Goal: Information Seeking & Learning: Learn about a topic

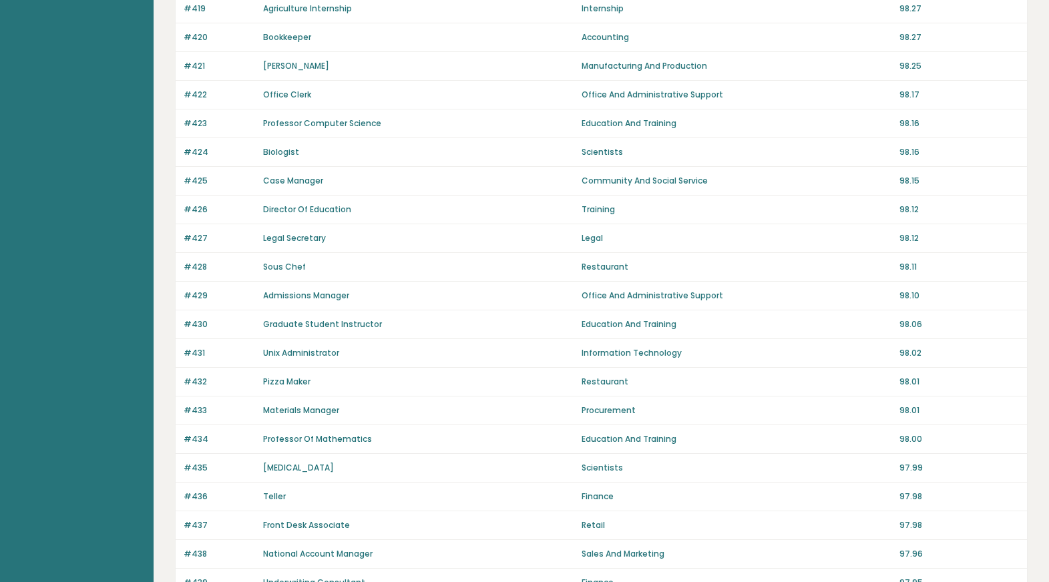
scroll to position [831, 0]
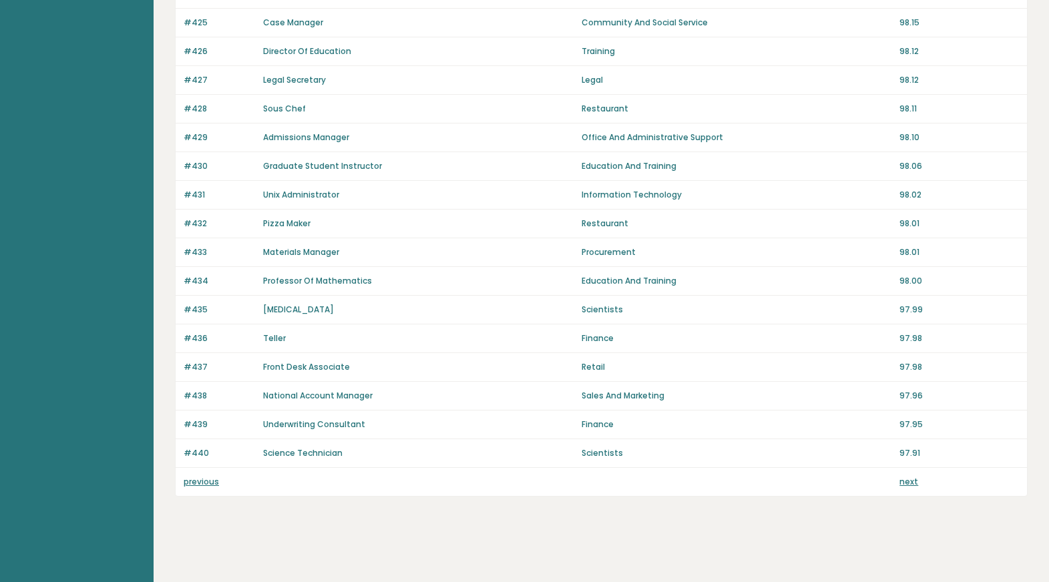
click at [912, 486] on link "next" at bounding box center [908, 481] width 19 height 11
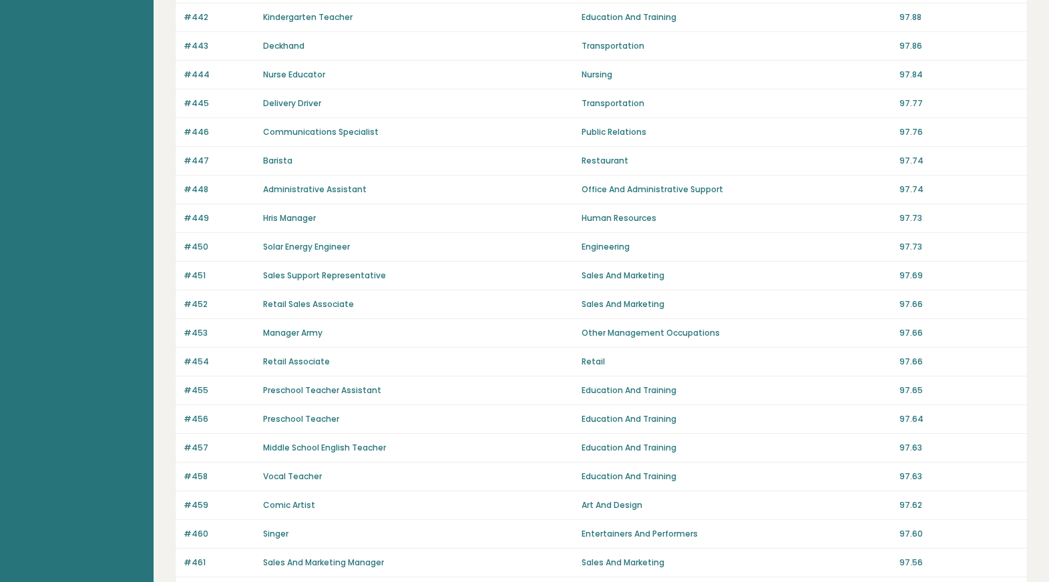
scroll to position [831, 0]
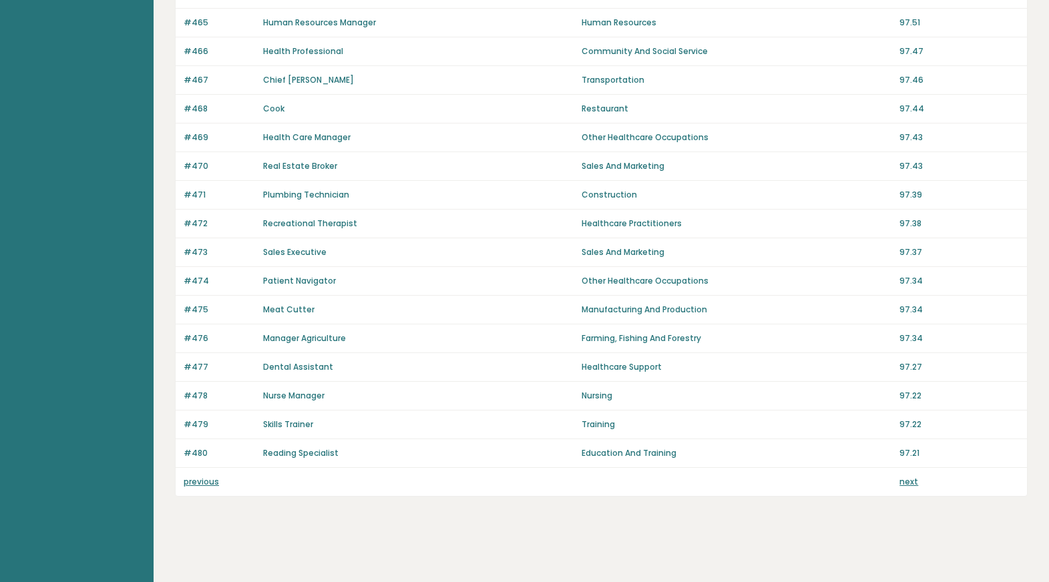
click at [185, 481] on link "previous" at bounding box center [201, 481] width 35 height 11
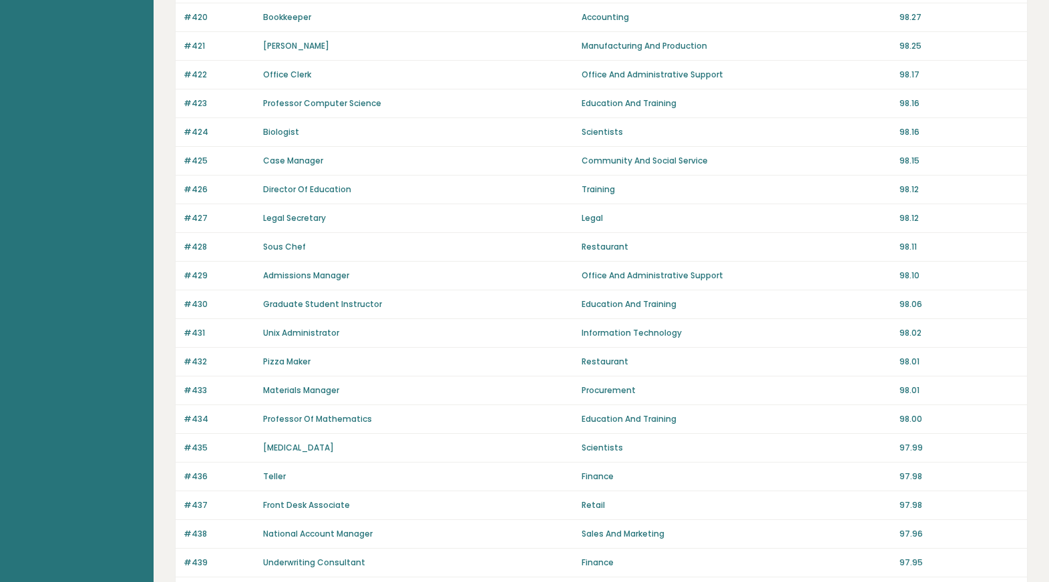
scroll to position [831, 0]
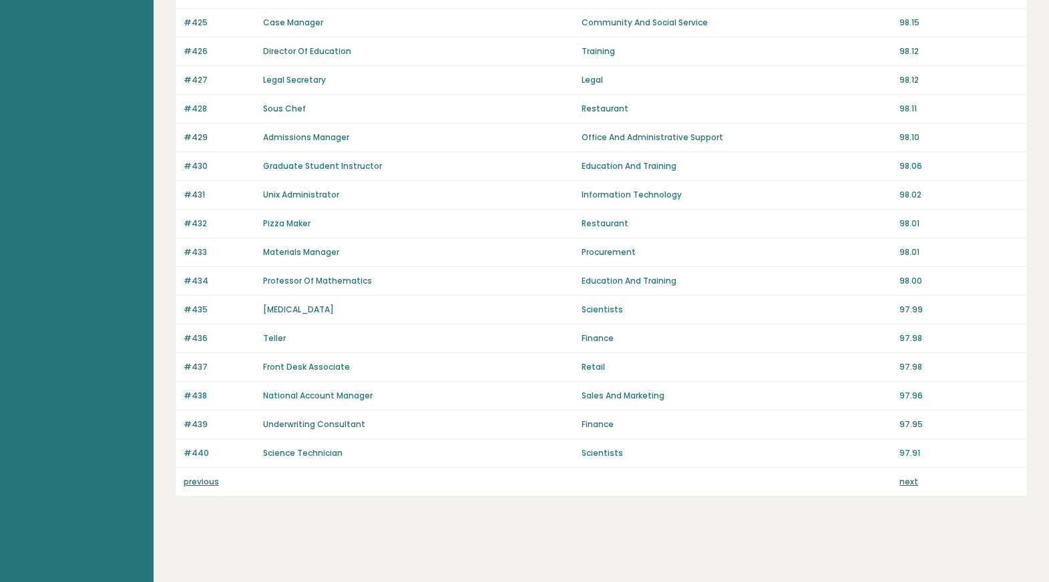
click at [185, 481] on link "previous" at bounding box center [201, 481] width 35 height 11
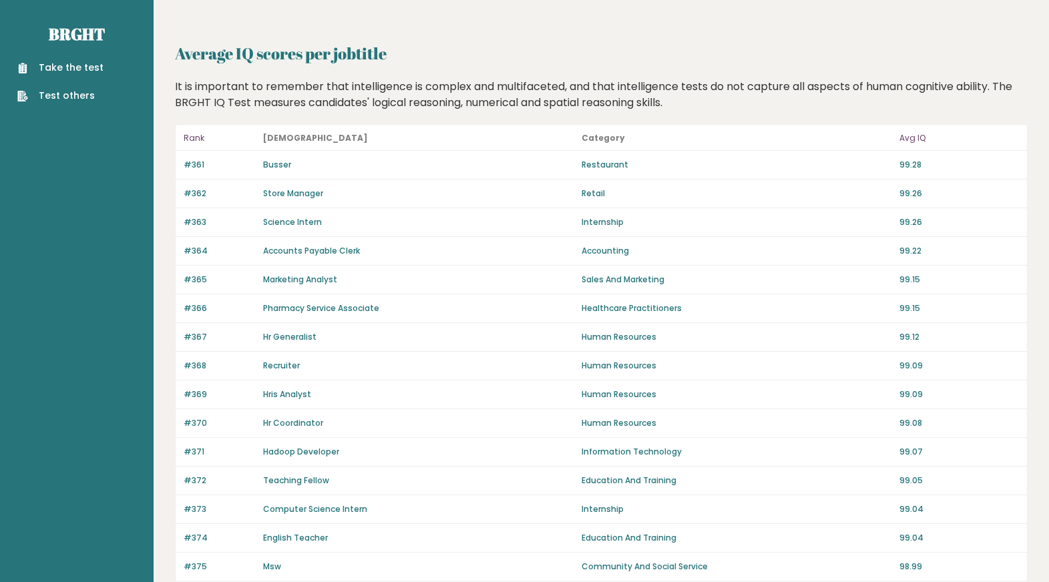
scroll to position [831, 0]
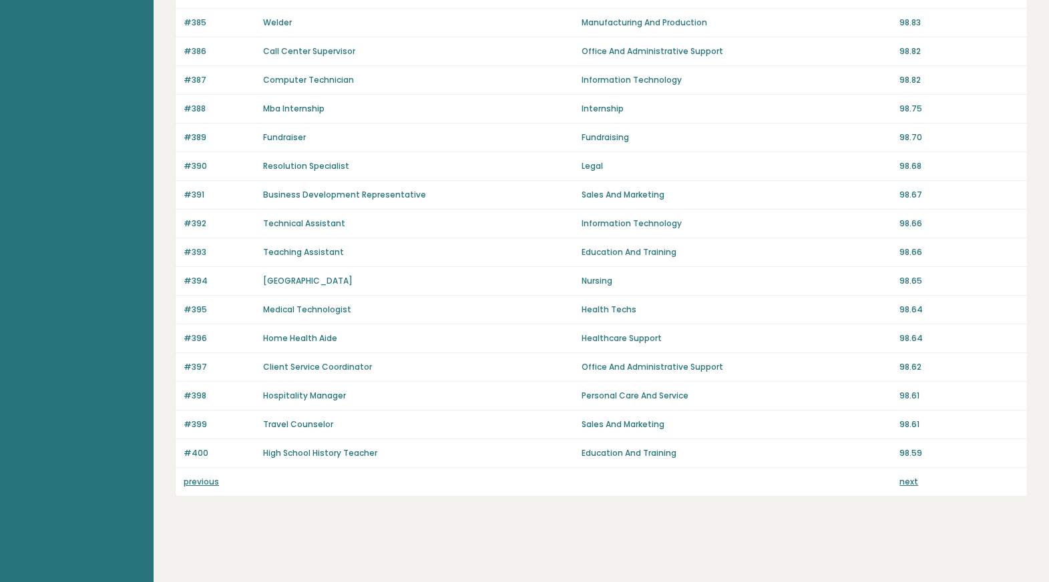
click at [185, 481] on link "previous" at bounding box center [201, 481] width 35 height 11
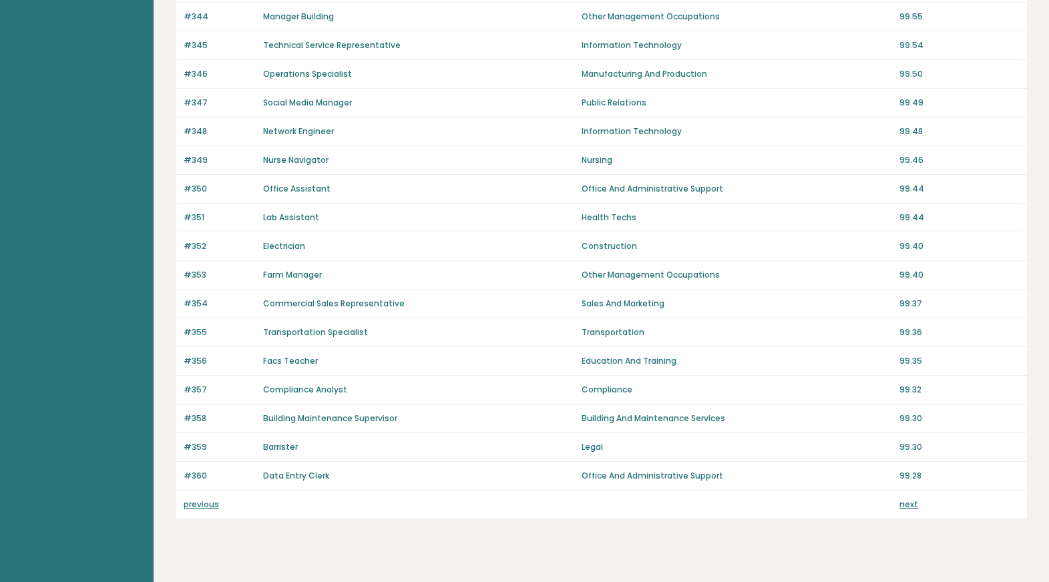
scroll to position [831, 0]
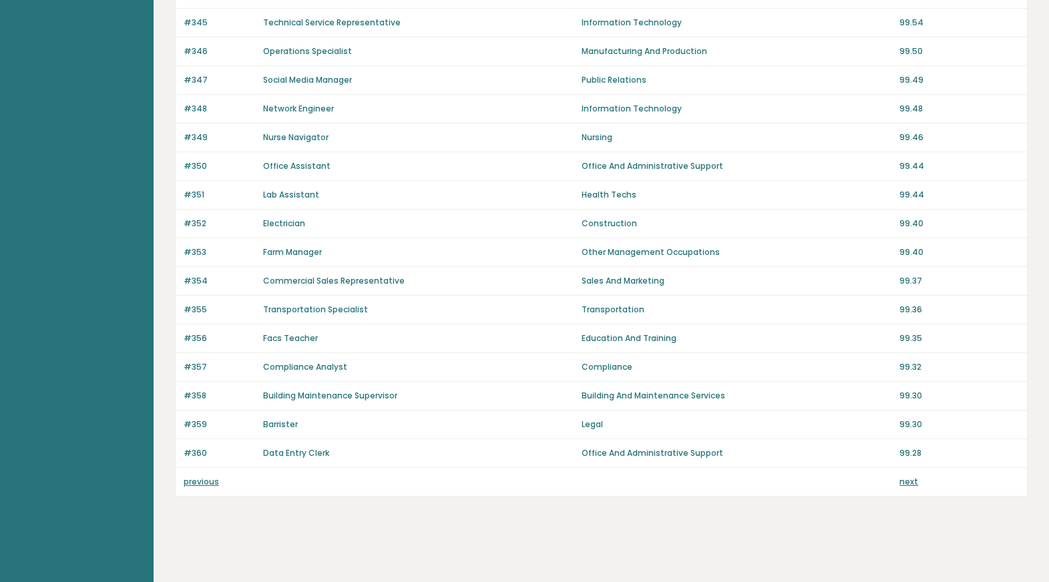
click at [185, 481] on link "previous" at bounding box center [201, 481] width 35 height 11
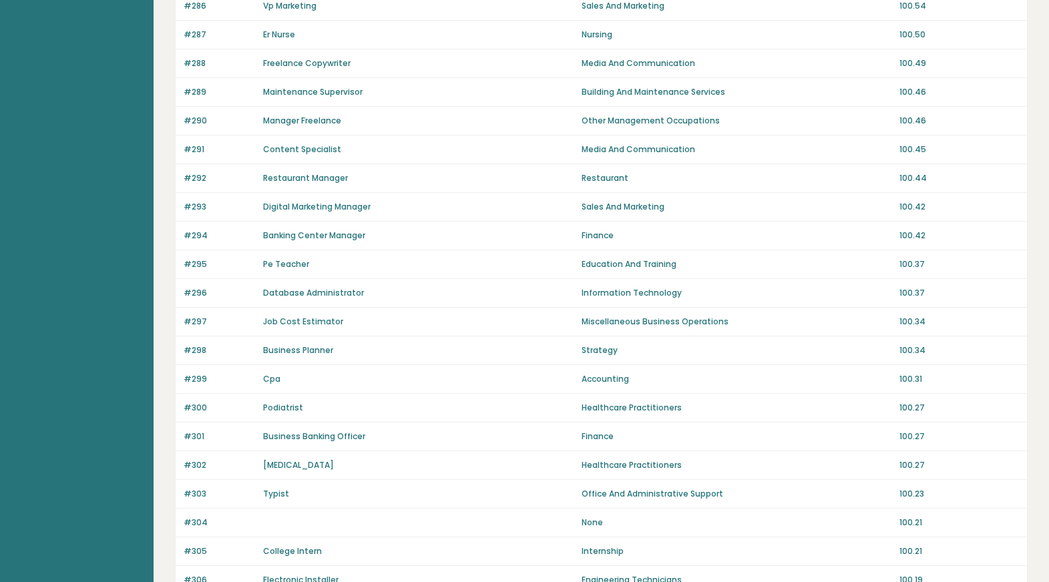
scroll to position [831, 0]
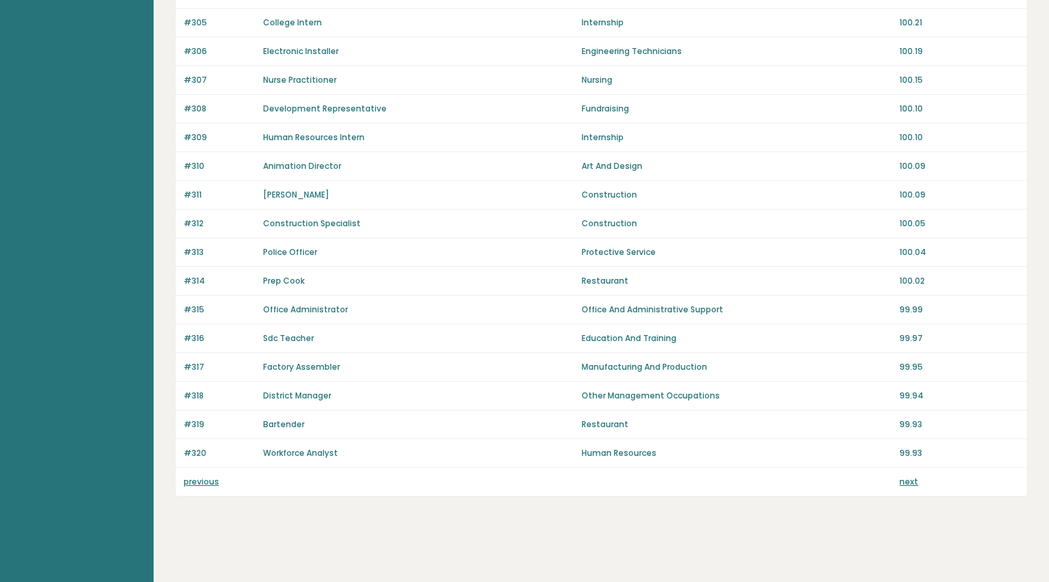
click at [185, 481] on link "previous" at bounding box center [201, 481] width 35 height 11
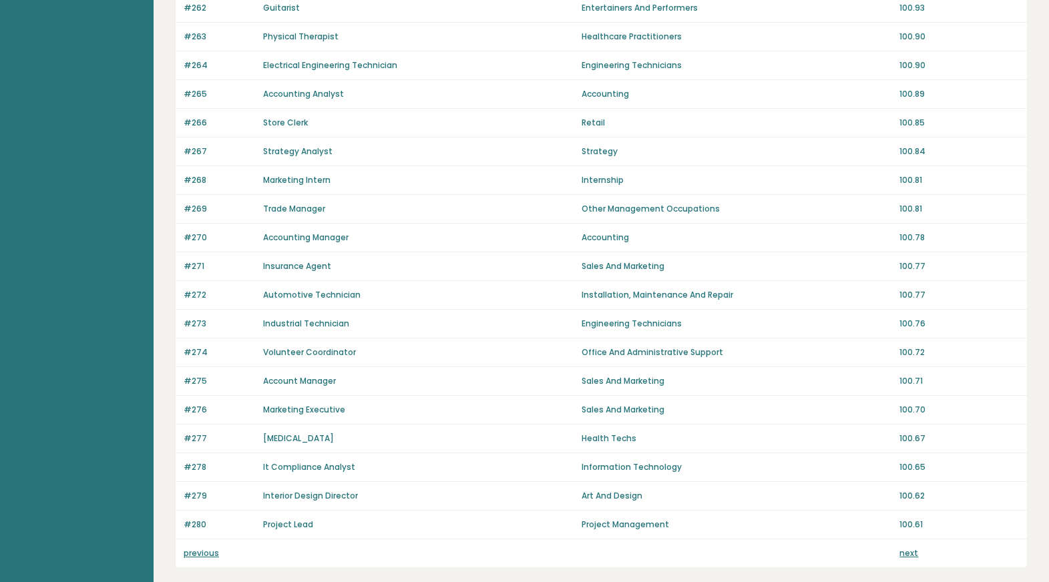
scroll to position [831, 0]
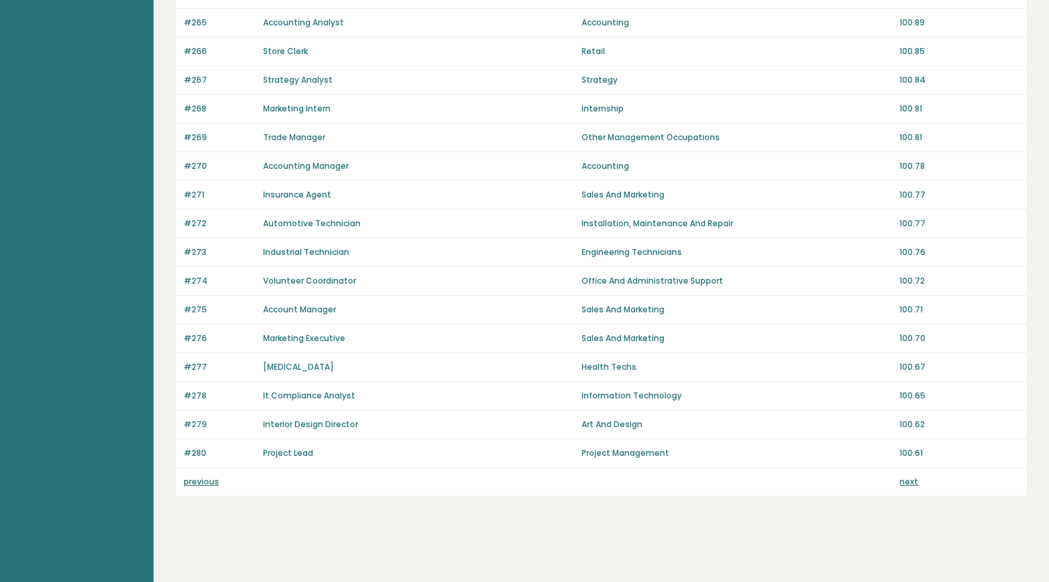
click at [185, 481] on link "previous" at bounding box center [201, 481] width 35 height 11
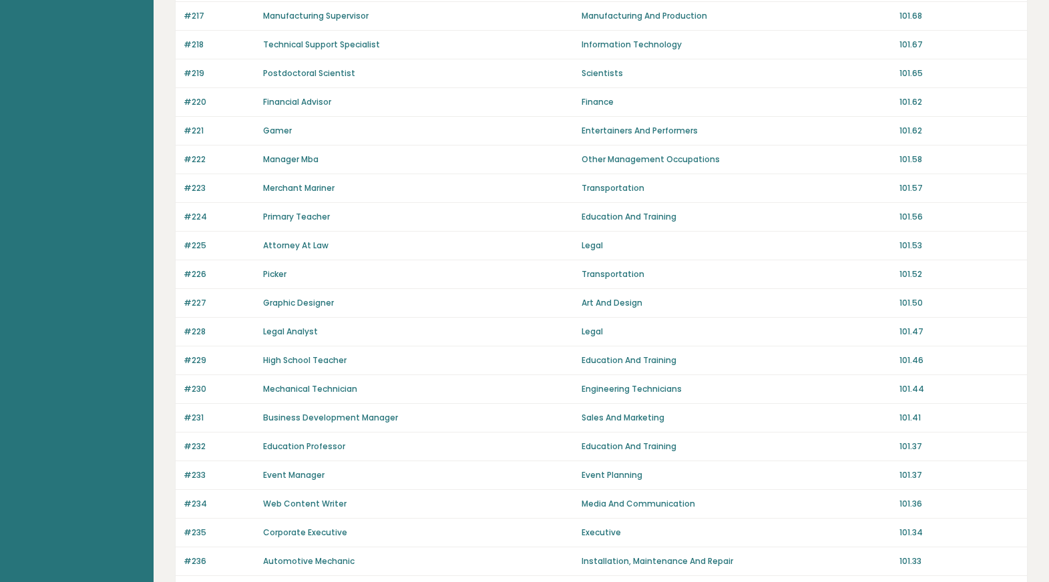
scroll to position [831, 0]
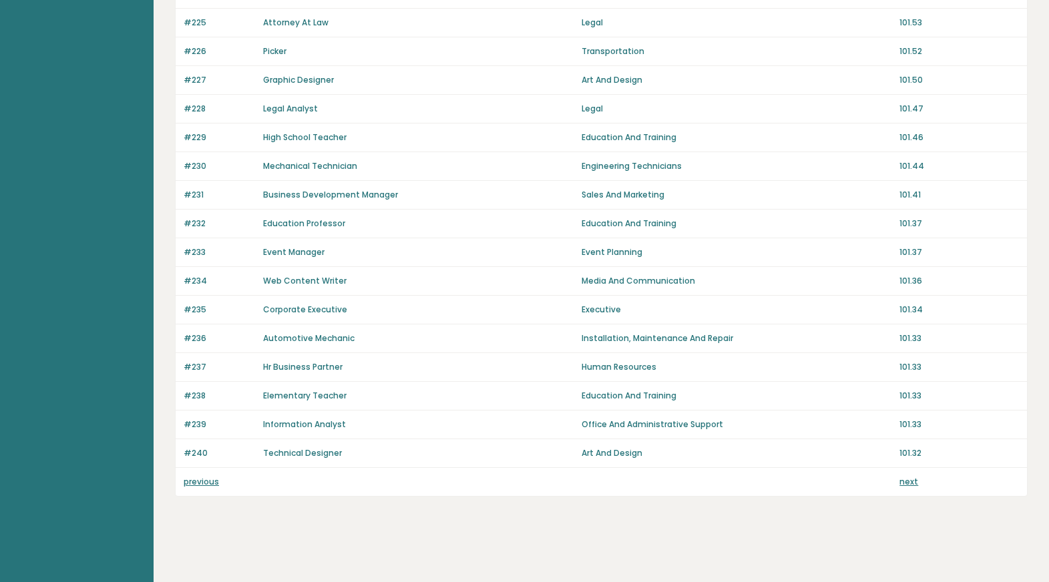
click at [192, 483] on link "previous" at bounding box center [201, 481] width 35 height 11
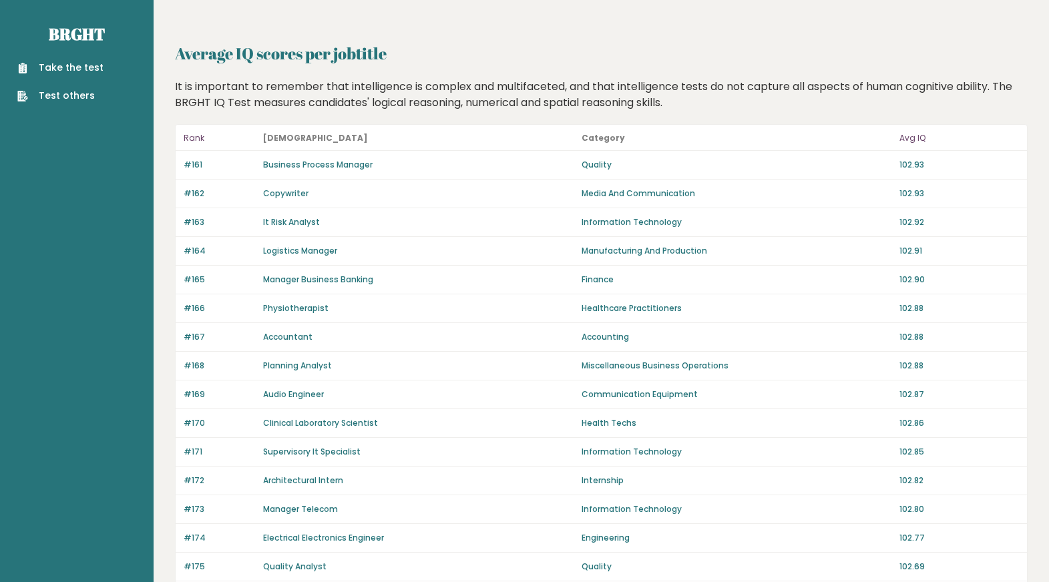
scroll to position [831, 0]
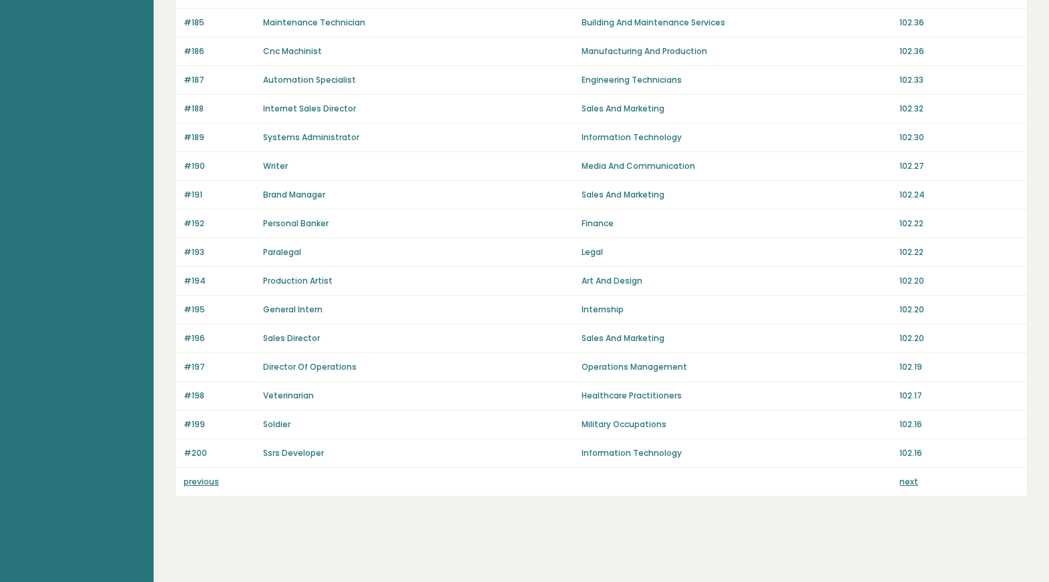
click at [192, 483] on link "previous" at bounding box center [201, 481] width 35 height 11
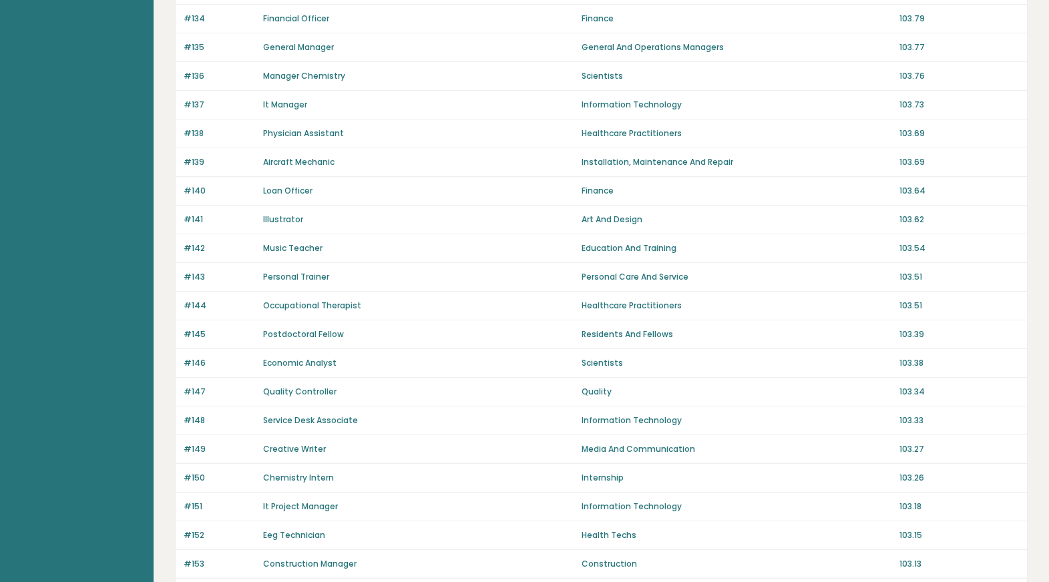
scroll to position [831, 0]
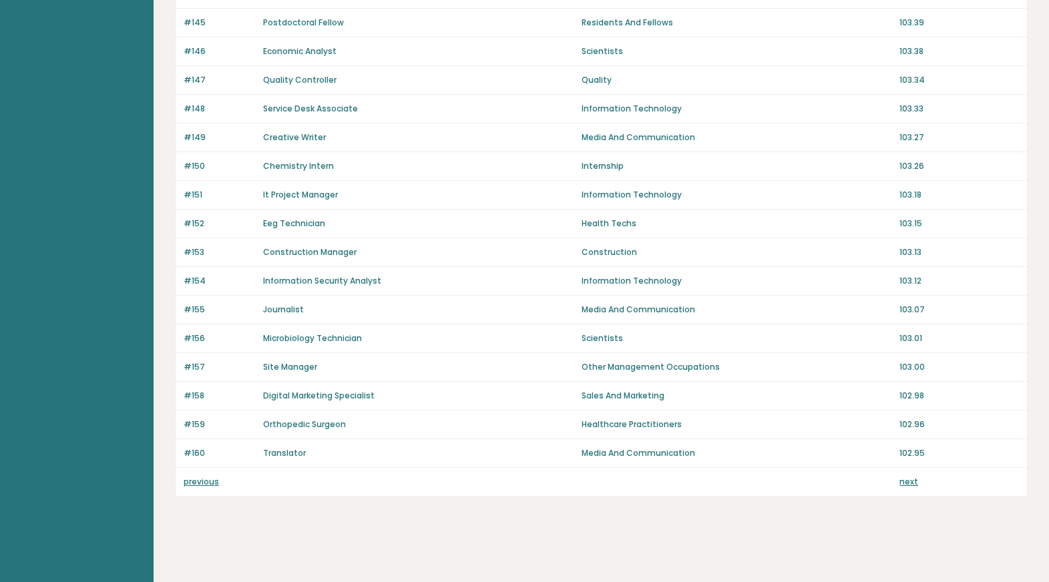
click at [192, 483] on link "previous" at bounding box center [201, 481] width 35 height 11
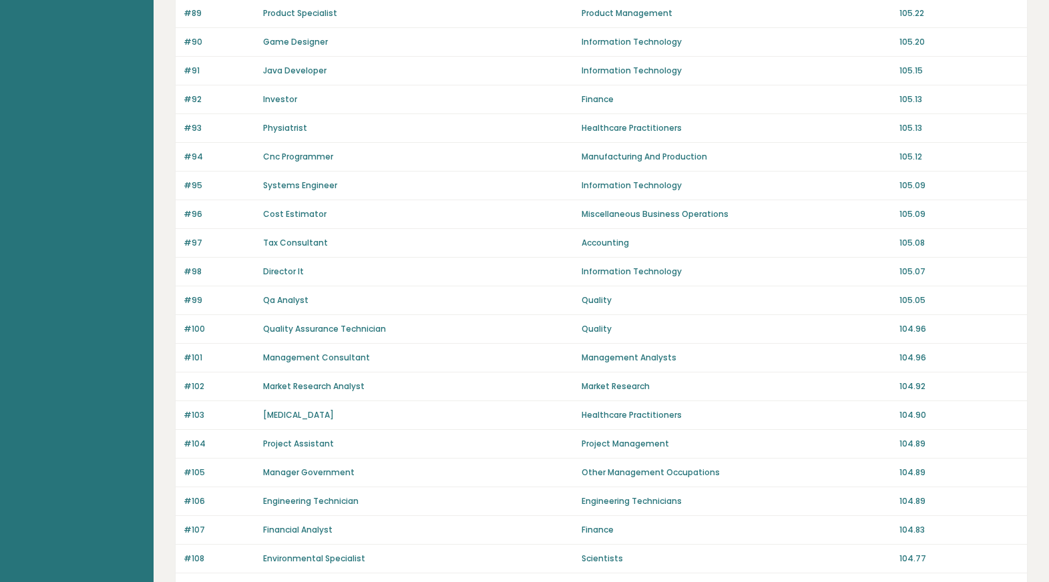
scroll to position [831, 0]
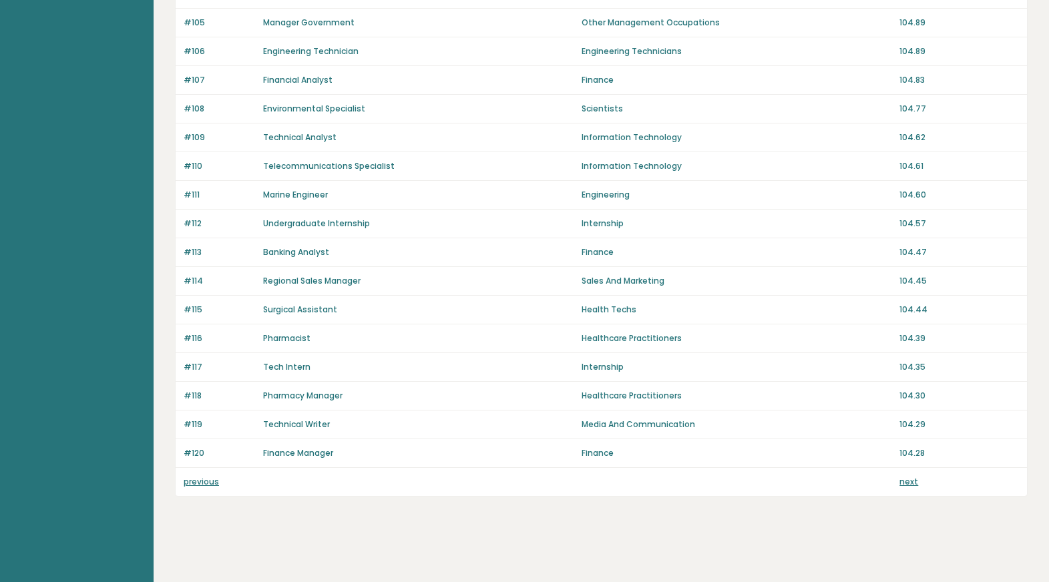
click at [195, 481] on link "previous" at bounding box center [201, 481] width 35 height 11
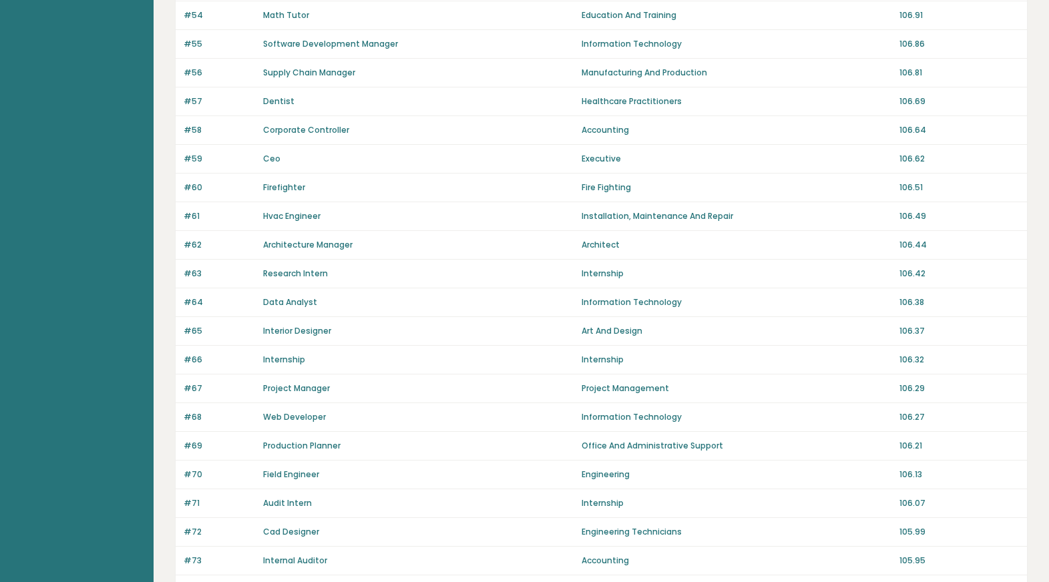
scroll to position [831, 0]
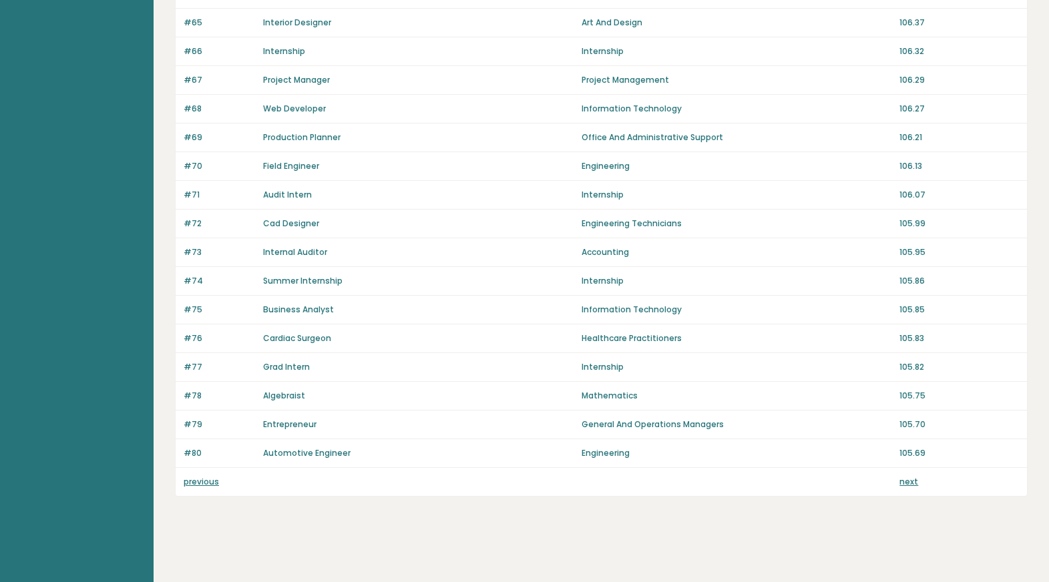
click at [198, 481] on link "previous" at bounding box center [201, 481] width 35 height 11
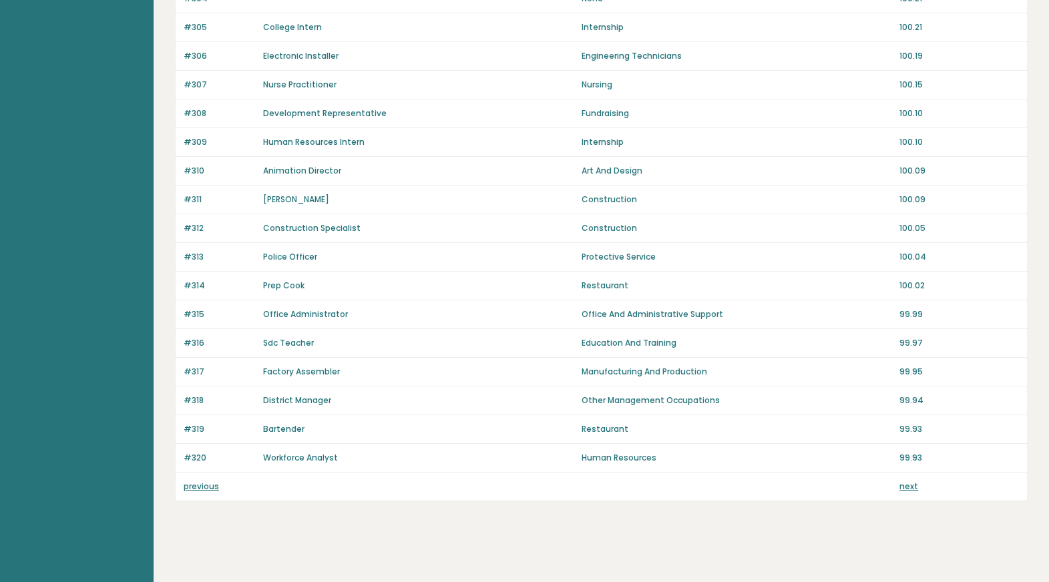
scroll to position [831, 0]
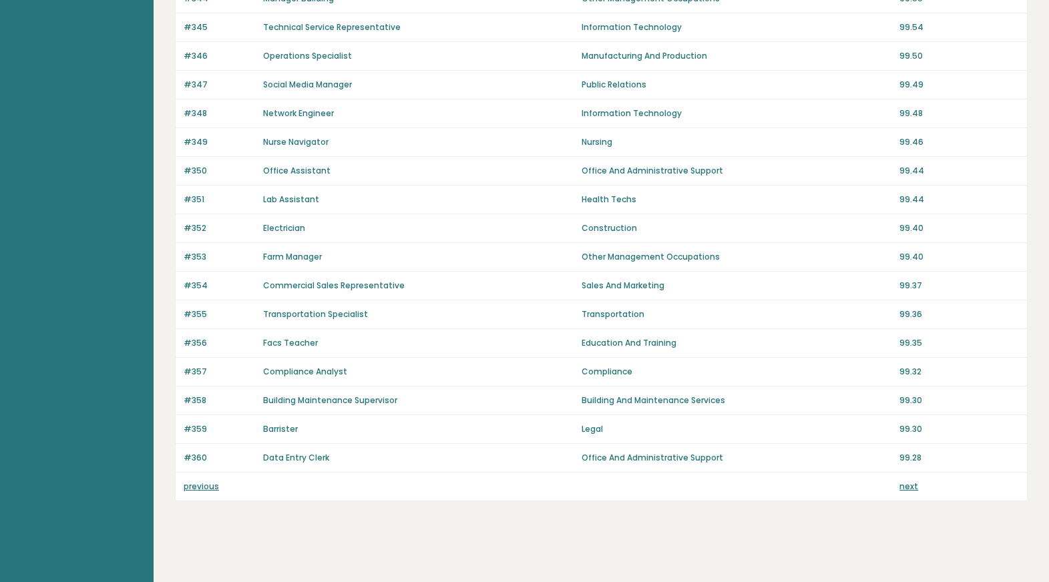
scroll to position [830, 0]
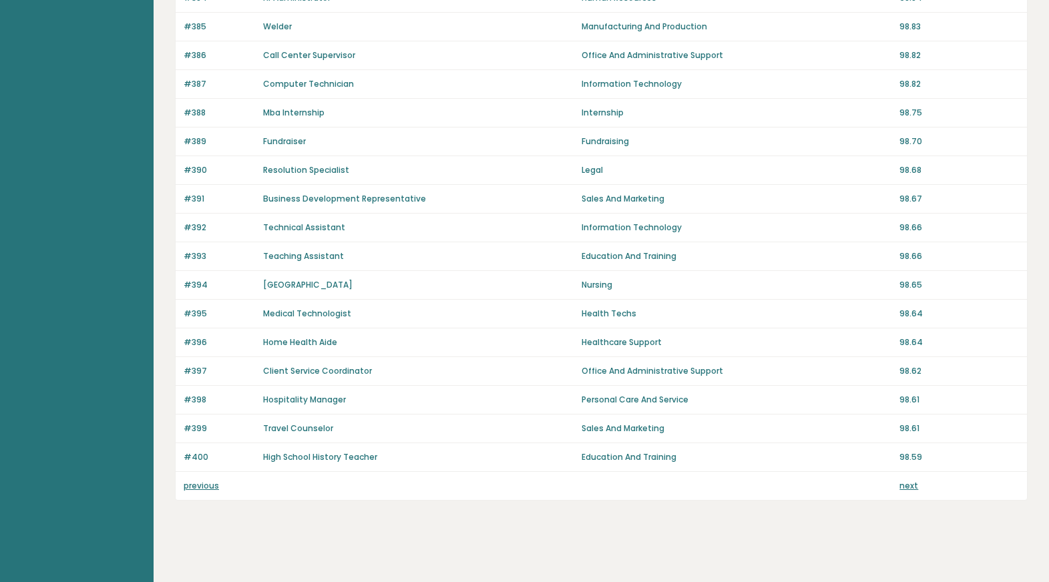
scroll to position [831, 0]
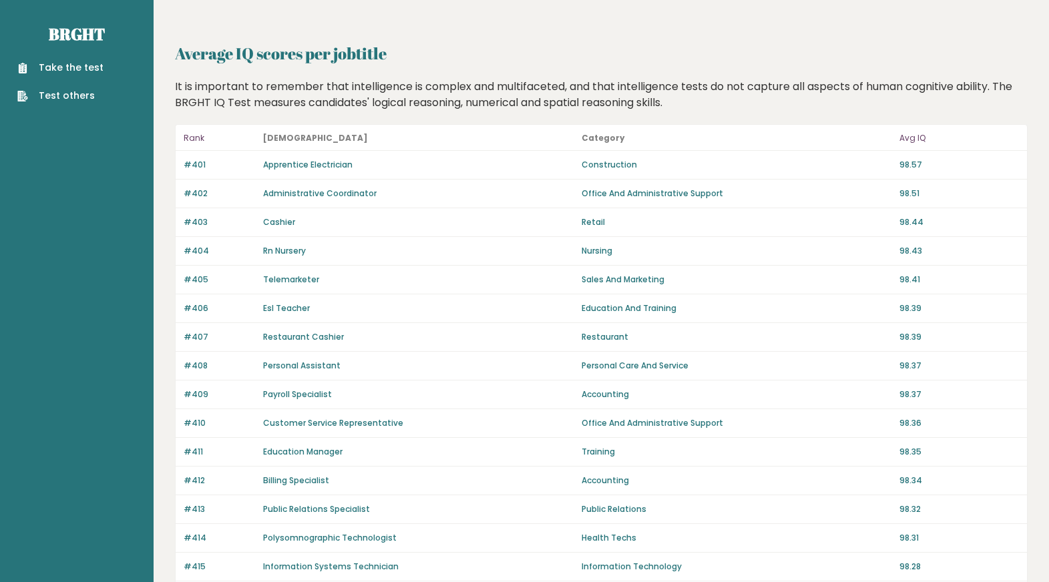
scroll to position [778, 0]
